Goal: Information Seeking & Learning: Get advice/opinions

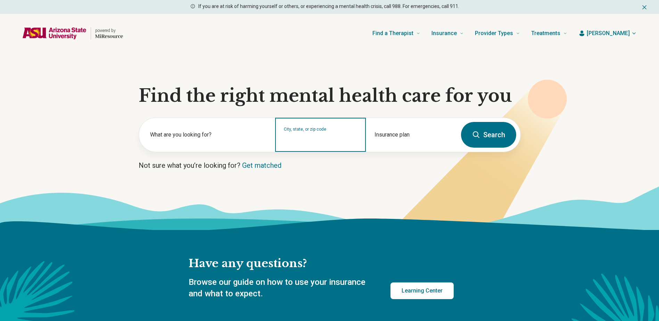
click at [317, 140] on input "City, state, or zip code" at bounding box center [321, 139] width 74 height 8
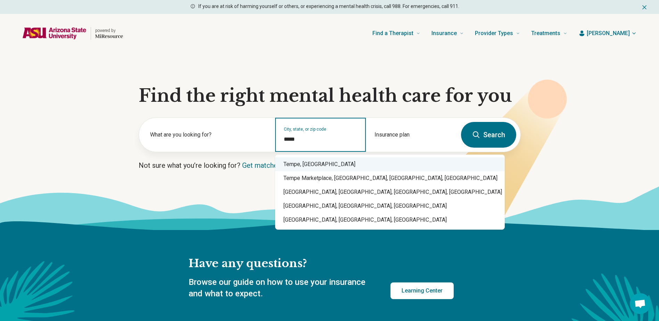
click at [324, 161] on div "Tempe, AZ" at bounding box center [390, 164] width 230 height 14
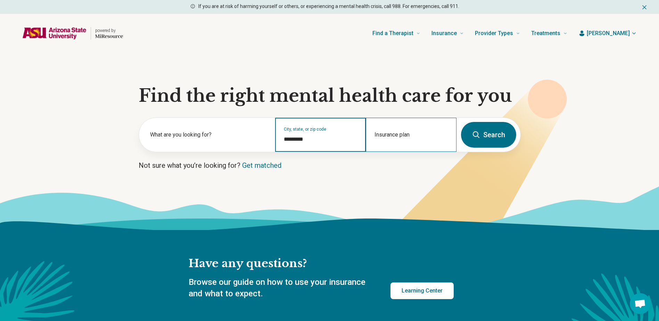
type input "*********"
click at [385, 134] on div "Insurance plan" at bounding box center [411, 135] width 91 height 34
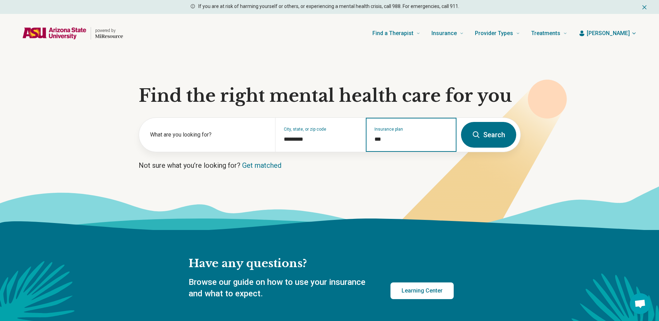
type input "****"
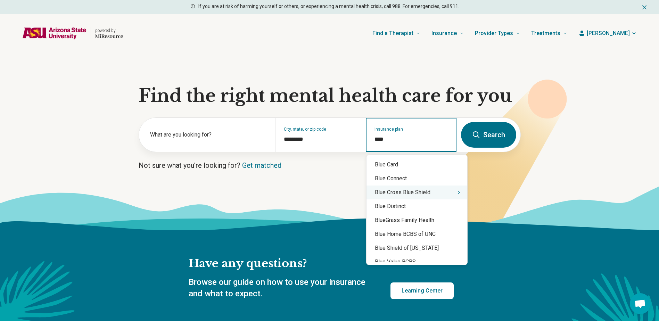
click at [422, 195] on div "Blue Cross Blue Shield" at bounding box center [416, 192] width 101 height 14
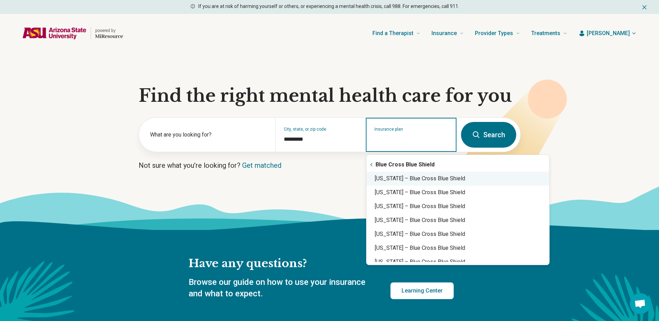
click at [413, 181] on div "Arizona – Blue Cross Blue Shield" at bounding box center [457, 179] width 183 height 14
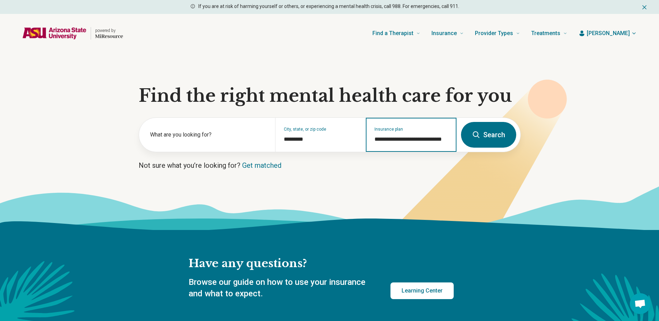
type input "**********"
click at [494, 134] on button "Search" at bounding box center [488, 135] width 55 height 26
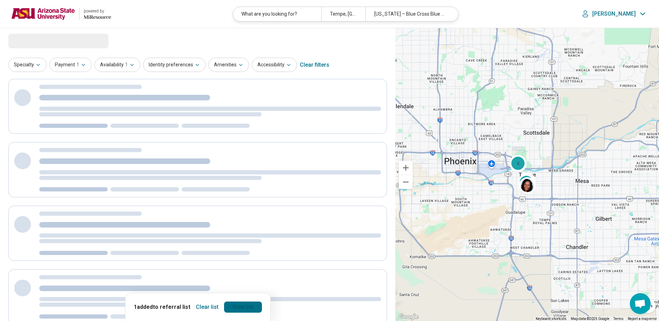
select select "***"
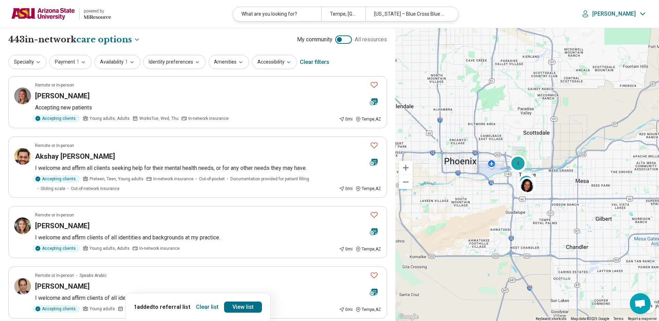
click at [208, 311] on button "Clear list" at bounding box center [207, 306] width 28 height 11
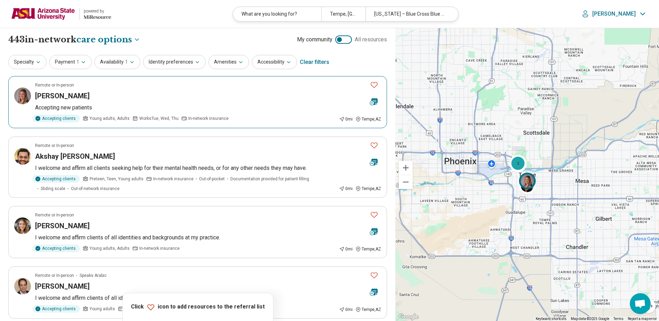
click at [111, 98] on div "Regan O'Brien" at bounding box center [199, 96] width 329 height 10
click at [31, 61] on button "Specialty" at bounding box center [27, 62] width 38 height 14
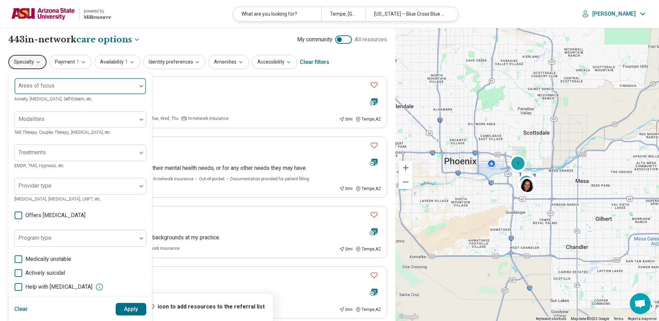
click at [36, 84] on div "Areas of focus" at bounding box center [80, 86] width 132 height 17
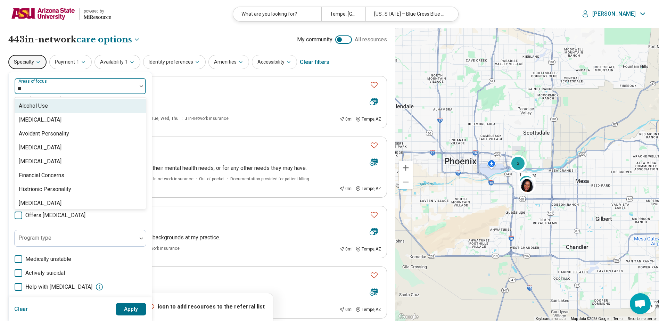
type input "*"
type input "***"
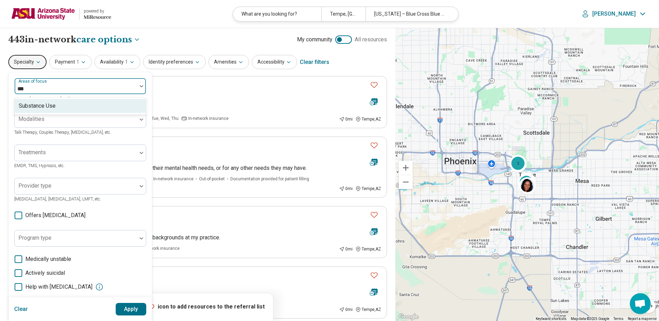
click at [66, 109] on div "Substance Use" at bounding box center [80, 106] width 131 height 14
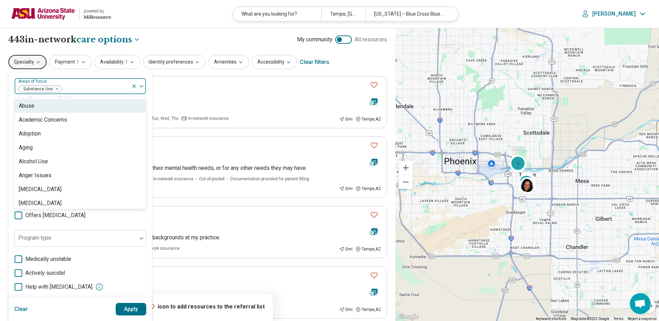
click at [136, 310] on button "Apply" at bounding box center [131, 309] width 31 height 13
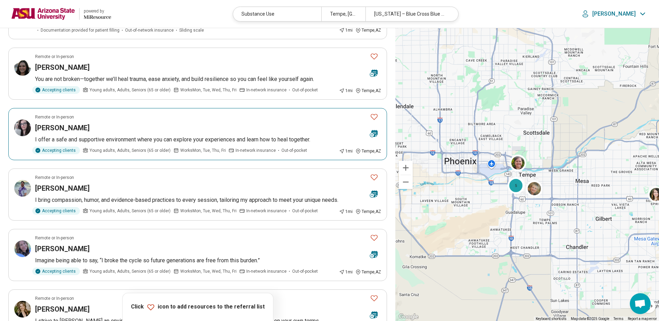
scroll to position [243, 0]
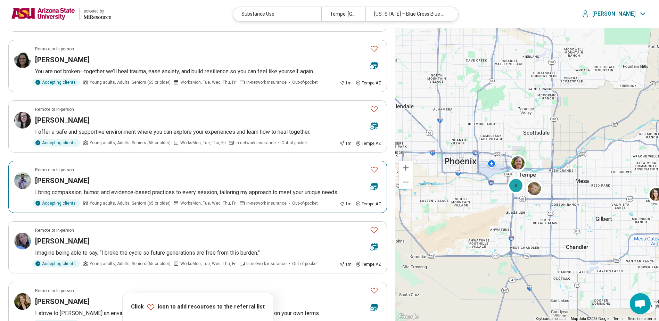
click at [186, 173] on article "Remote or In-person Desmond Reis I bring compassion, humor, and evidence-based …" at bounding box center [197, 187] width 379 height 52
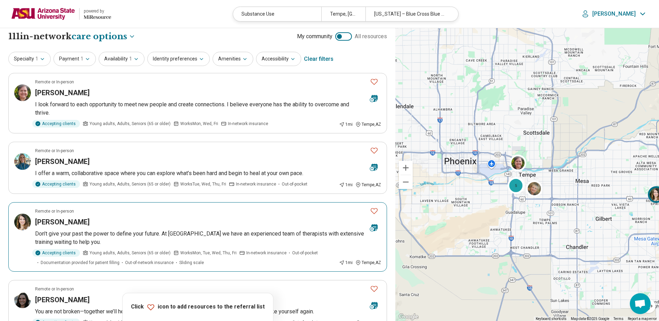
scroll to position [0, 0]
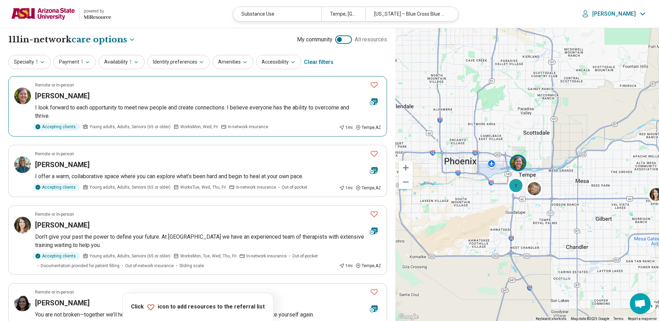
click at [185, 94] on div "Melissa Jackson" at bounding box center [199, 96] width 329 height 10
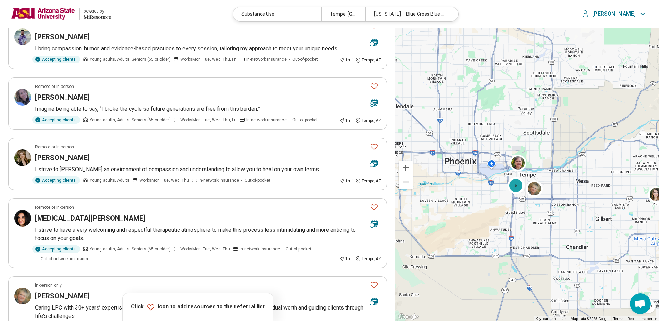
scroll to position [486, 0]
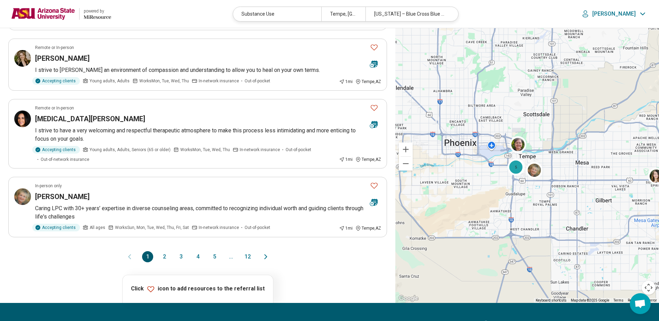
click at [163, 257] on button "2" at bounding box center [164, 256] width 11 height 11
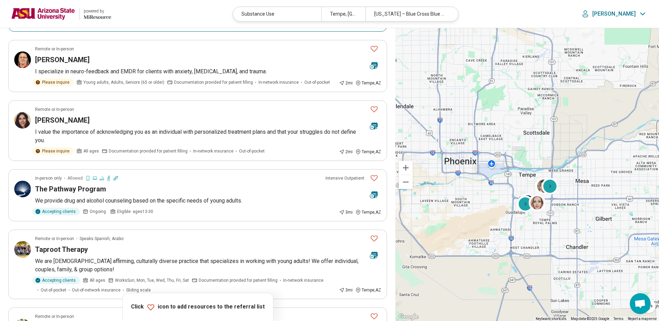
scroll to position [208, 0]
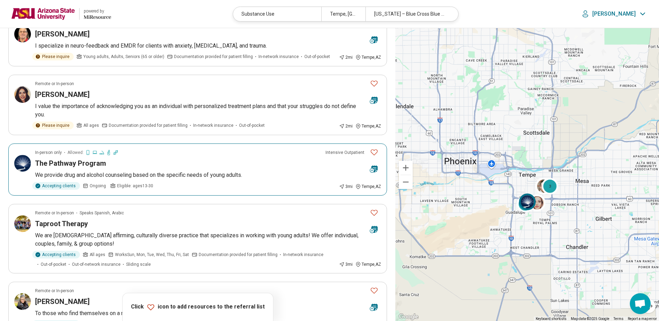
click at [193, 165] on div "The Pathway Program" at bounding box center [199, 163] width 329 height 10
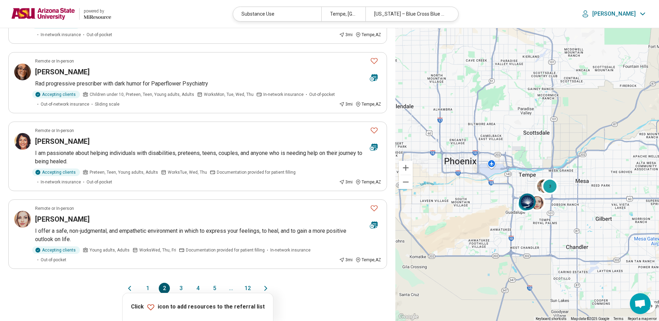
scroll to position [660, 0]
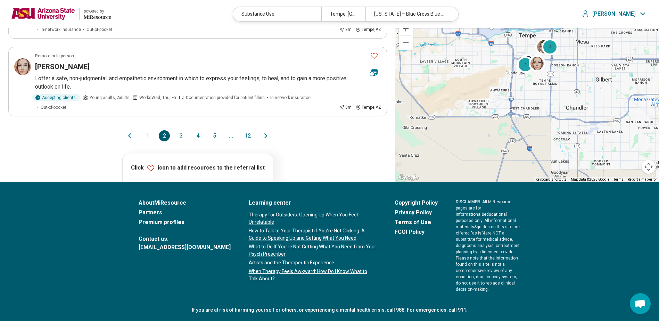
click at [146, 130] on button "1" at bounding box center [147, 135] width 11 height 11
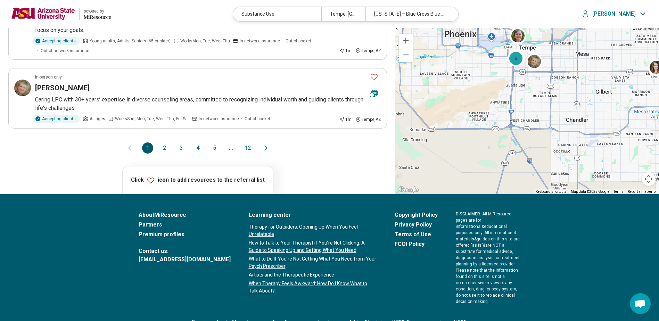
scroll to position [0, 0]
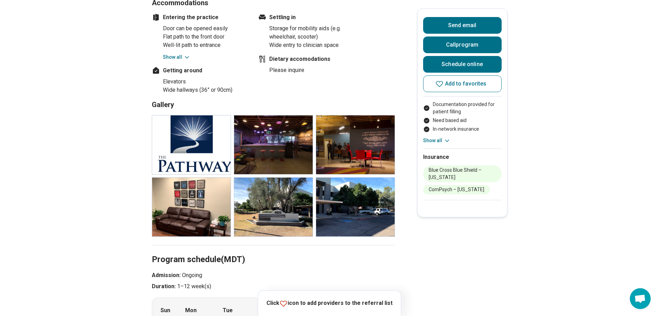
scroll to position [347, 0]
